Goal: Ask a question

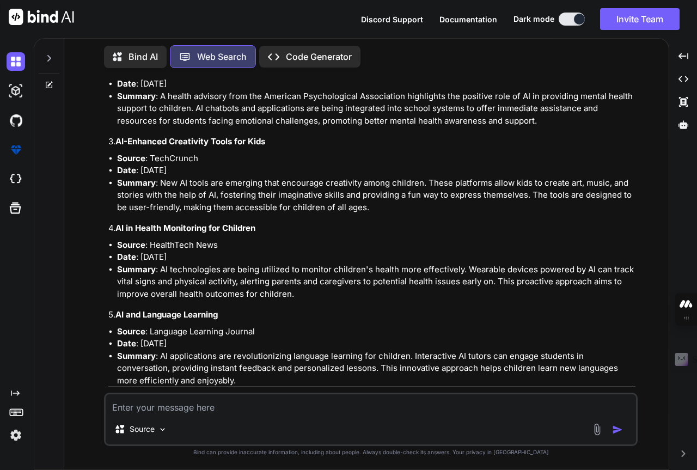
scroll to position [217, 0]
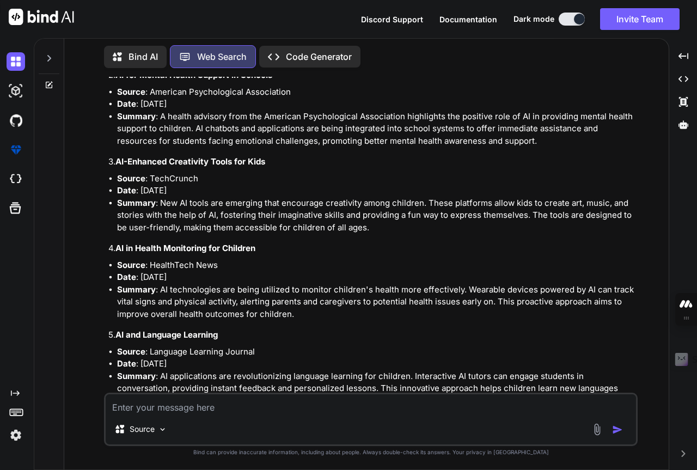
click at [247, 408] on textarea at bounding box center [371, 404] width 530 height 20
click at [248, 406] on textarea "please elaborate a bit more into the ories beyond just" at bounding box center [371, 404] width 530 height 20
click at [177, 407] on textarea "please elaborate a bit more into the sories beyond just" at bounding box center [371, 404] width 530 height 20
type textarea "please elaborate and explain a bit more into the stories beyond just the headli…"
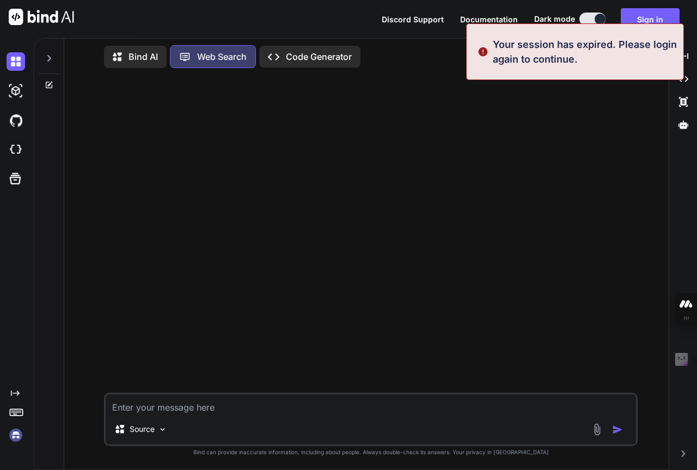
scroll to position [0, 0]
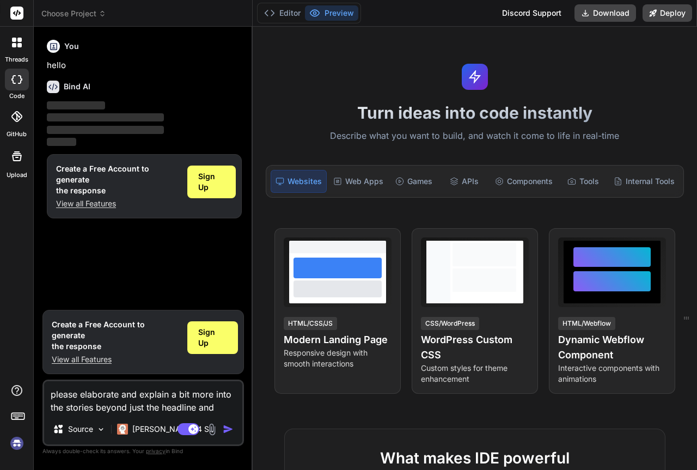
type textarea "x"
